Goal: Task Accomplishment & Management: Use online tool/utility

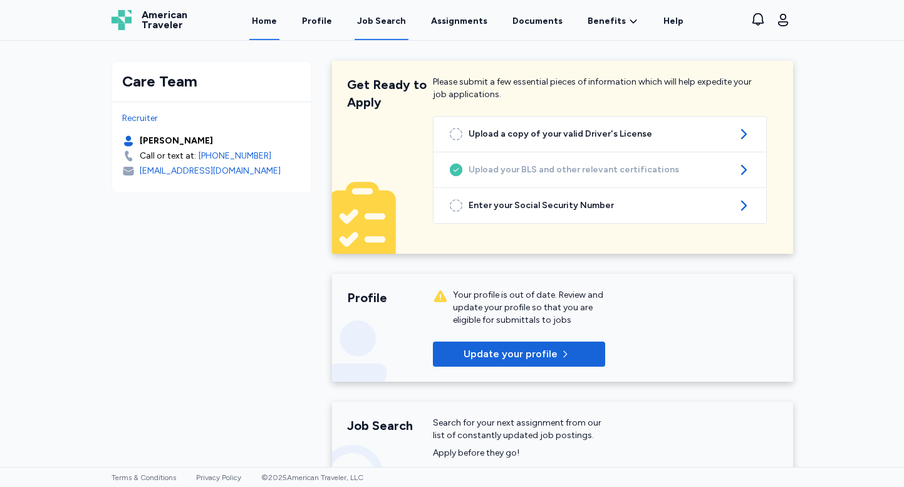
click at [373, 24] on div "Job Search" at bounding box center [381, 21] width 49 height 13
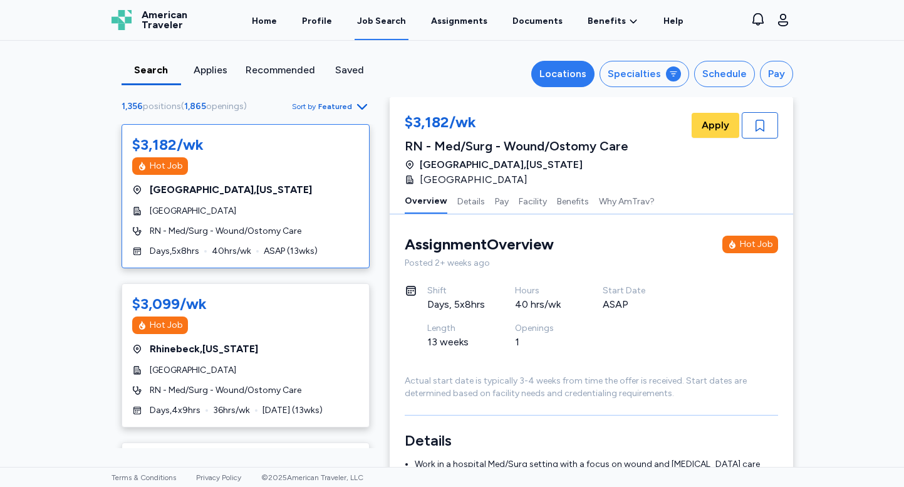
click at [563, 66] on button "Locations" at bounding box center [562, 74] width 63 height 26
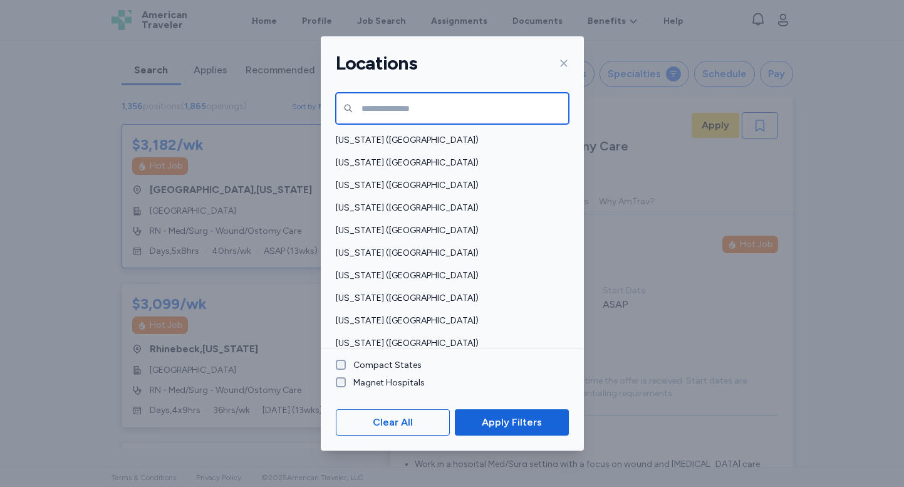
click at [445, 110] on input "text" at bounding box center [452, 108] width 233 height 31
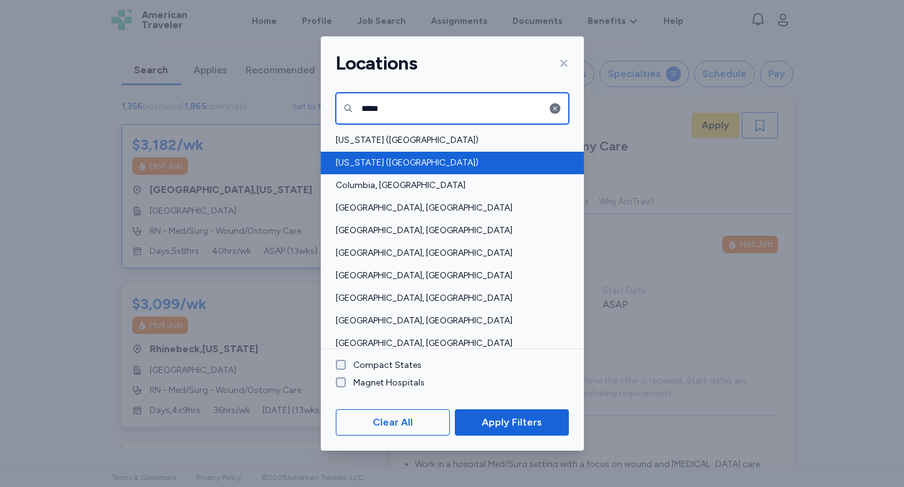
type input "*****"
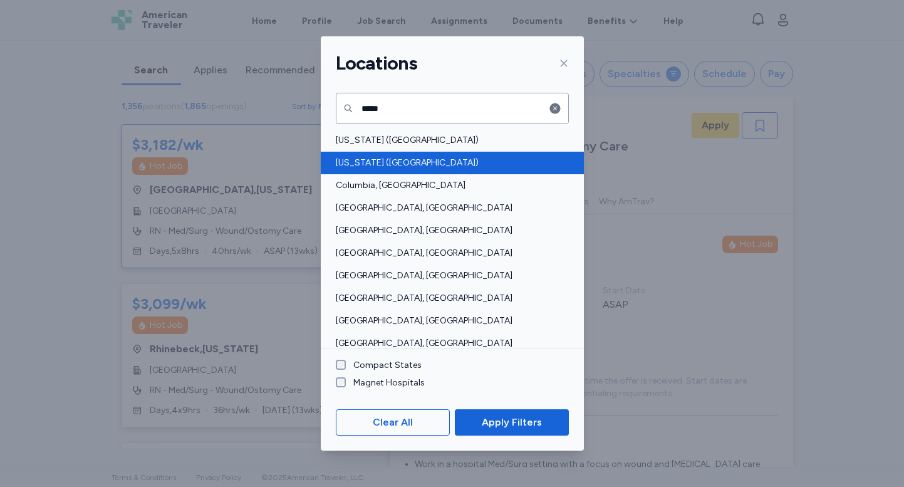
click at [370, 160] on span "[US_STATE] ([GEOGRAPHIC_DATA])" at bounding box center [448, 163] width 225 height 13
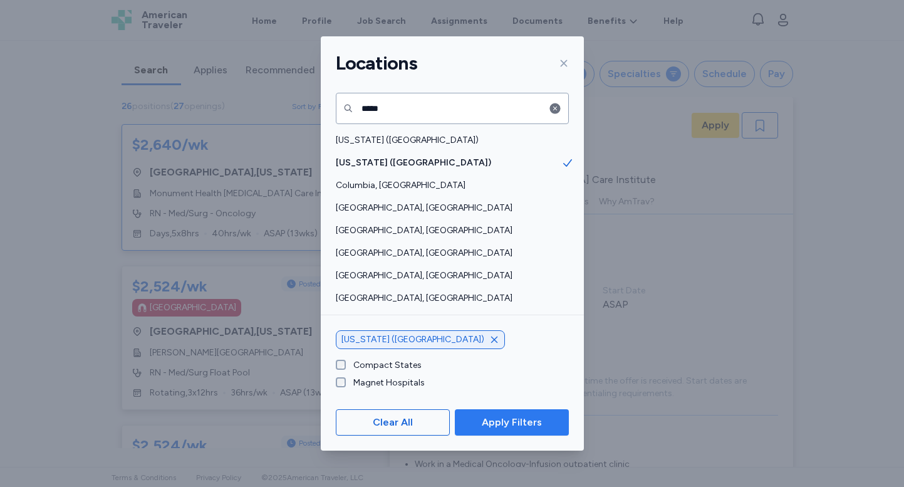
scroll to position [1, 0]
click at [507, 422] on span "Apply Filters" at bounding box center [512, 422] width 60 height 15
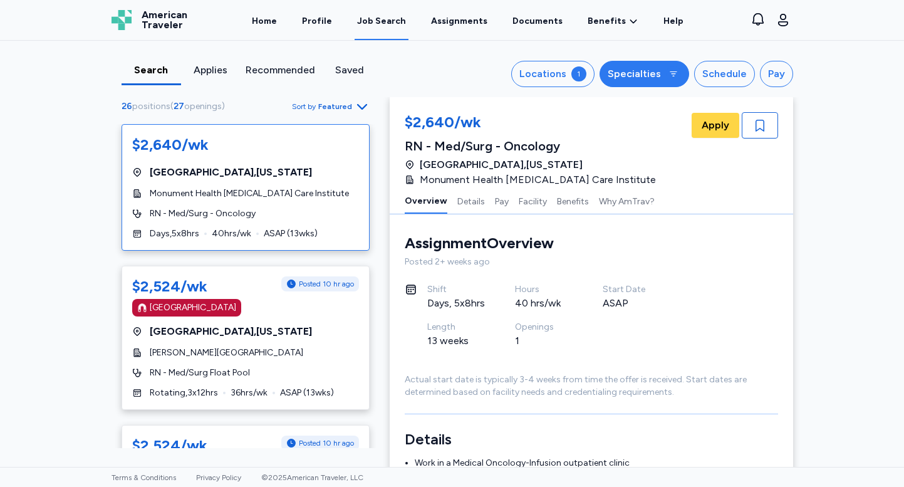
click at [649, 78] on div "Specialties" at bounding box center [633, 73] width 53 height 15
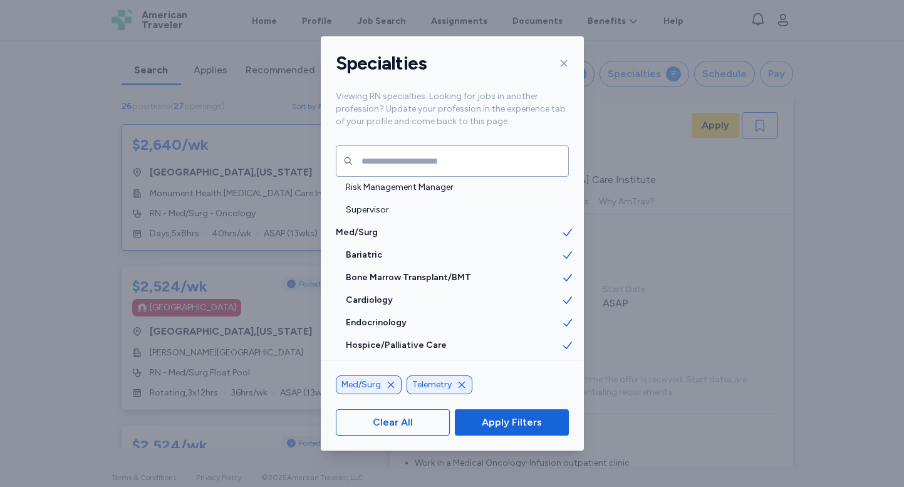
scroll to position [1201, 0]
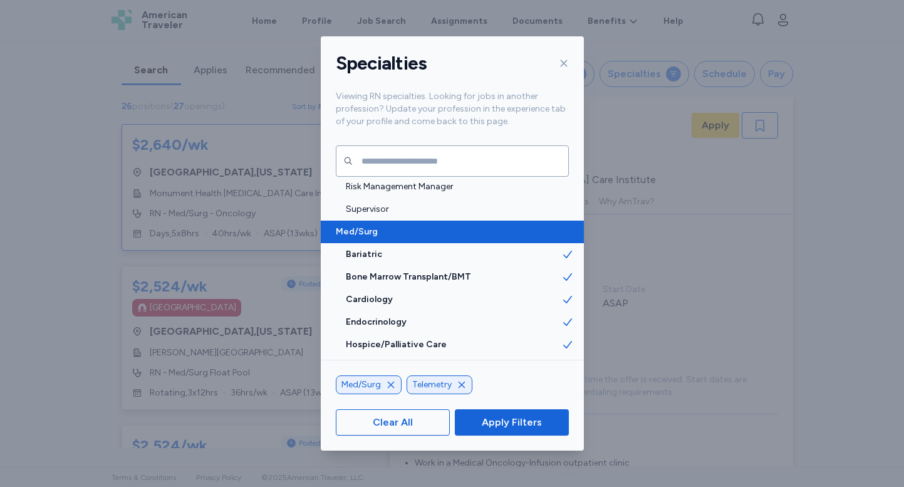
click at [360, 231] on span "Med/Surg" at bounding box center [448, 231] width 225 height 13
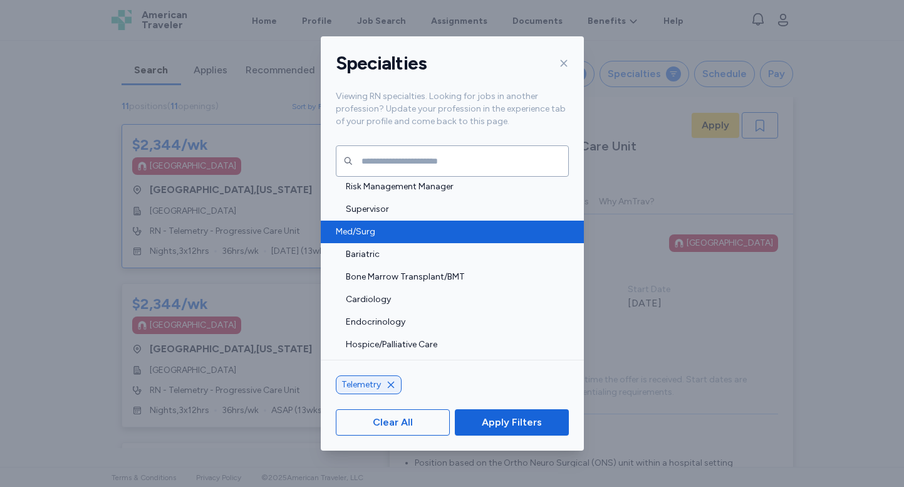
click at [356, 230] on span "Med/Surg" at bounding box center [448, 231] width 225 height 13
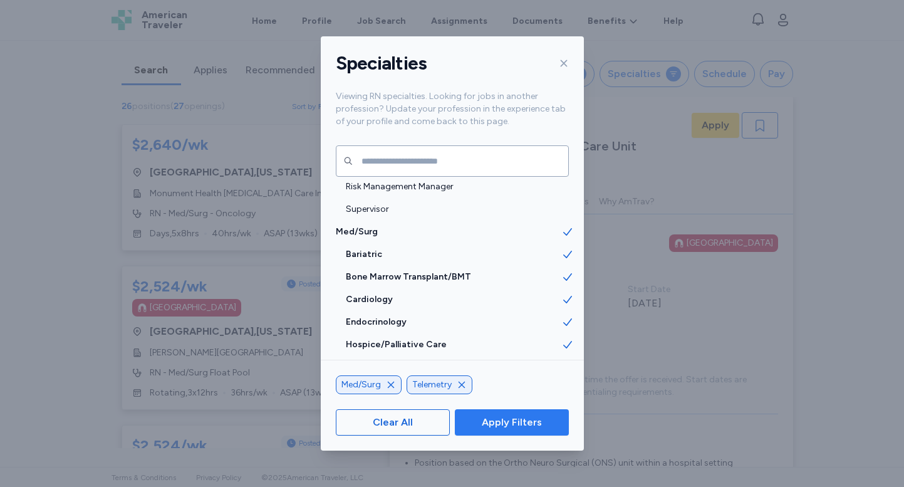
click at [523, 430] on button "Apply Filters" at bounding box center [511, 422] width 113 height 26
